Goal: Task Accomplishment & Management: Manage account settings

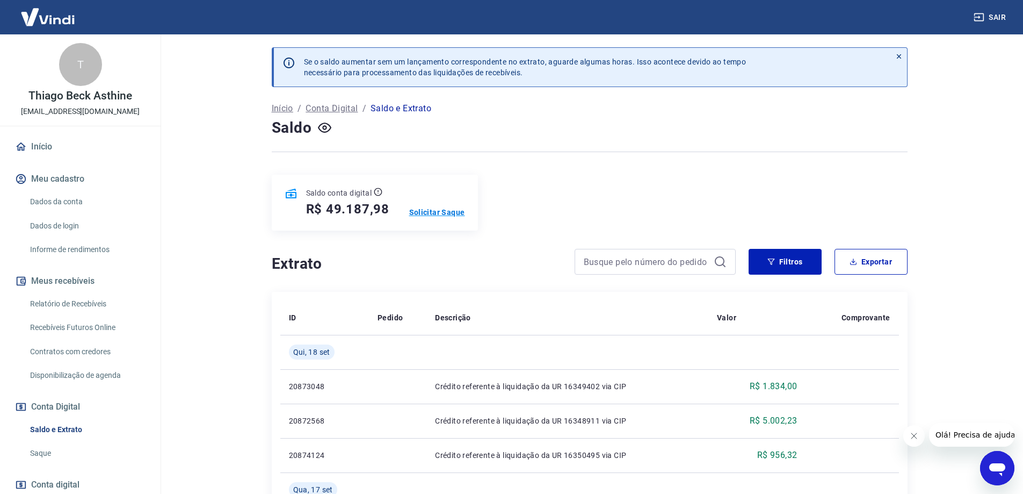
click at [431, 210] on p "Solicitar Saque" at bounding box center [437, 212] width 56 height 11
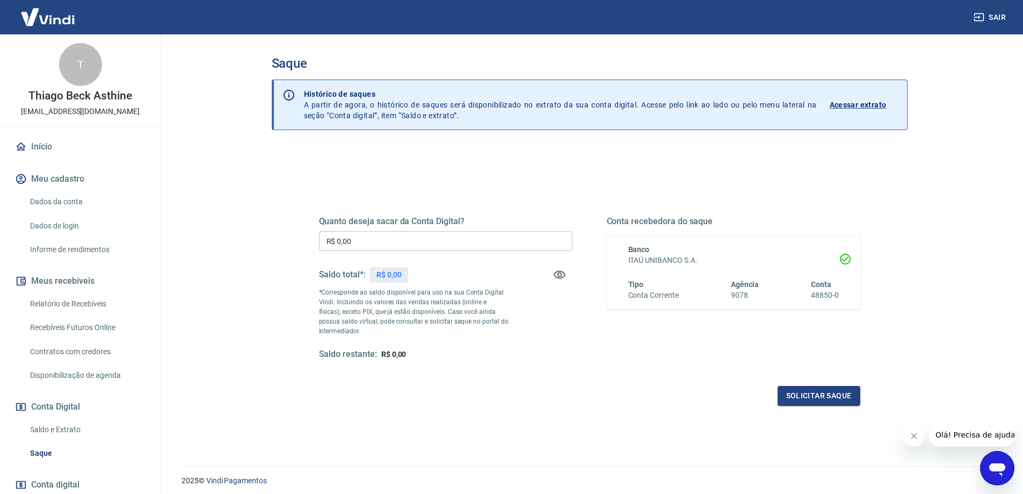
click at [464, 241] on input "R$ 0,00" at bounding box center [446, 241] width 254 height 20
type input "R$ 30.000,00"
click at [815, 399] on button "Solicitar saque" at bounding box center [819, 396] width 83 height 20
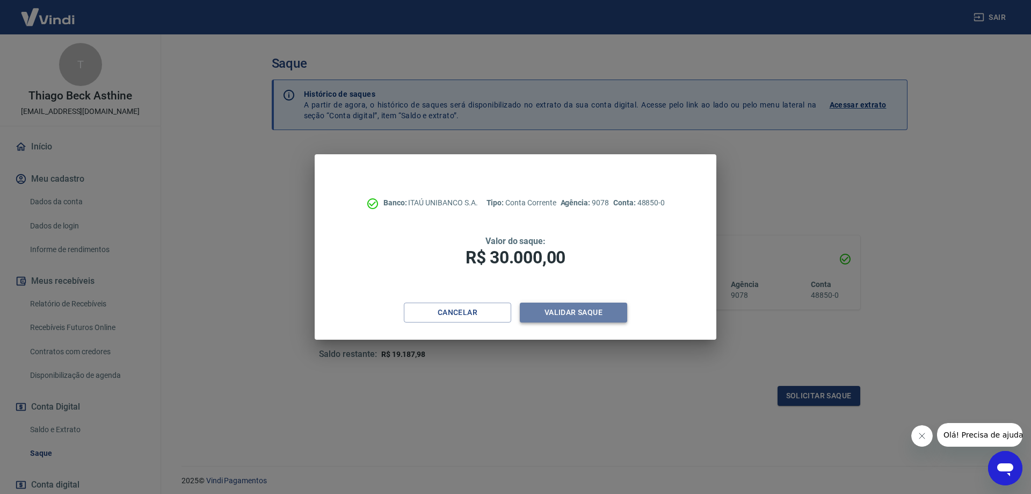
click at [595, 305] on button "Validar saque" at bounding box center [573, 312] width 107 height 20
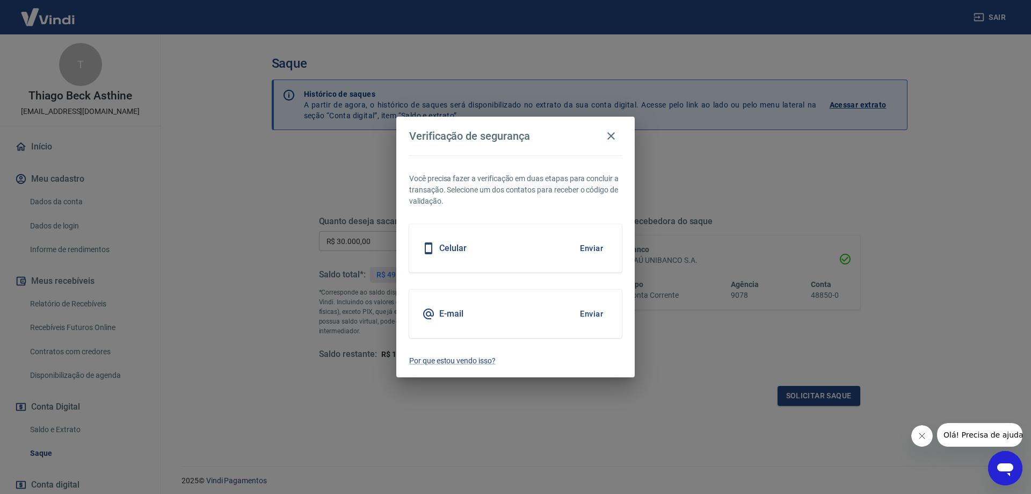
click at [586, 315] on button "Enviar" at bounding box center [591, 313] width 35 height 23
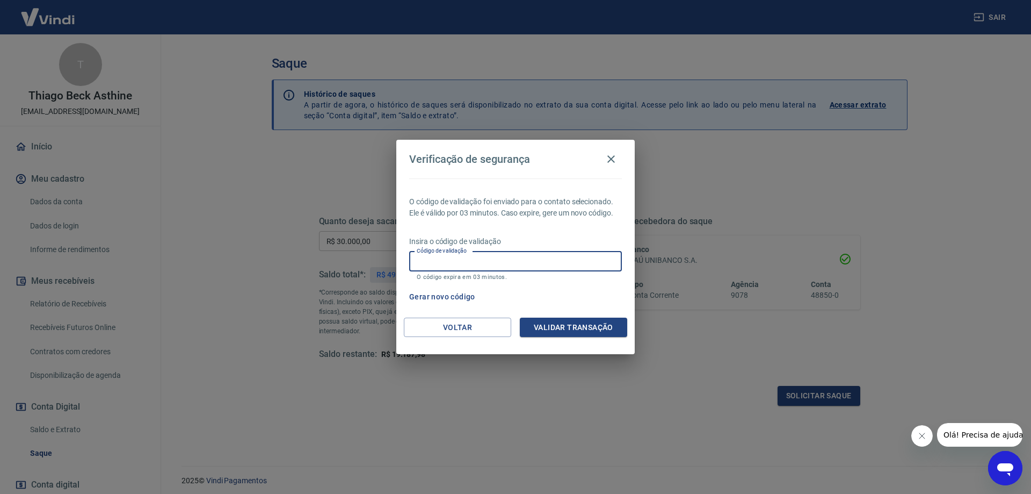
click at [607, 262] on input "Código de validação" at bounding box center [515, 261] width 213 height 20
paste input "587612"
type input "587612"
click at [582, 323] on button "Validar transação" at bounding box center [573, 327] width 107 height 20
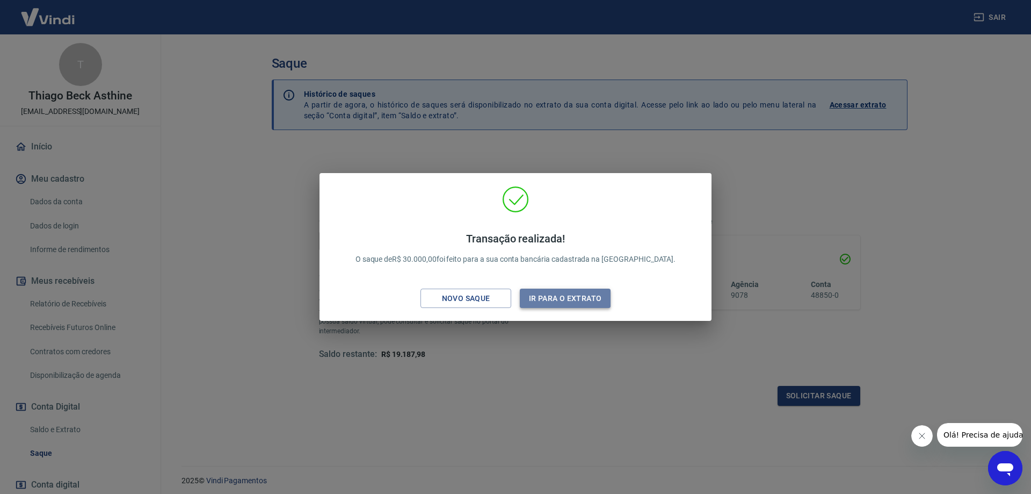
click at [551, 295] on button "Ir para o extrato" at bounding box center [565, 298] width 91 height 20
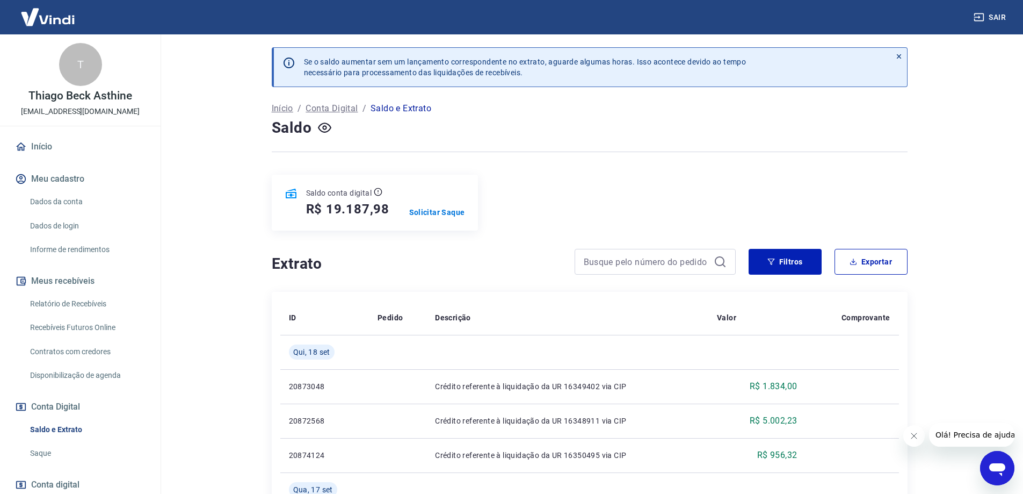
click at [995, 21] on button "Sair" at bounding box center [991, 18] width 39 height 20
